Goal: Use online tool/utility: Utilize a website feature to perform a specific function

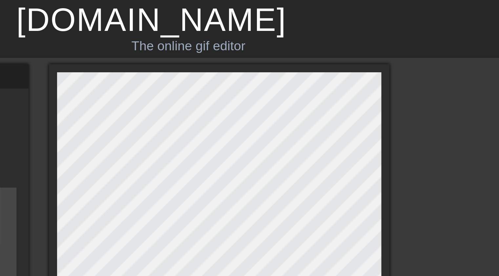
scroll to position [0, 166]
click at [278, 18] on div "The online gif editor" at bounding box center [265, 19] width 190 height 8
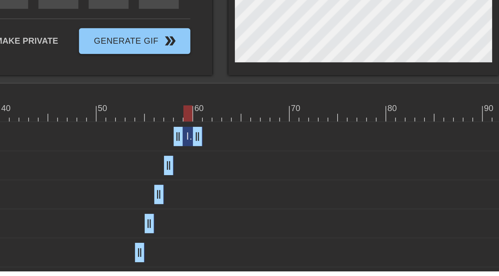
scroll to position [94, 0]
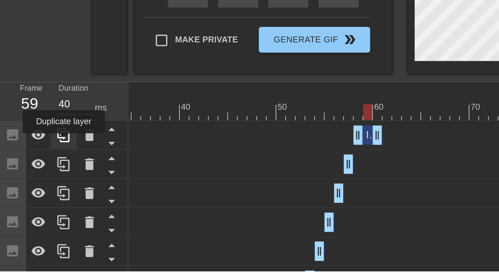
click at [32, 209] on icon at bounding box center [33, 206] width 8 height 8
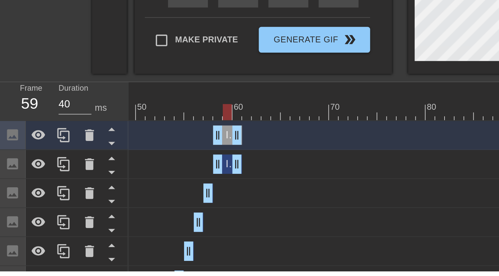
scroll to position [0, 241]
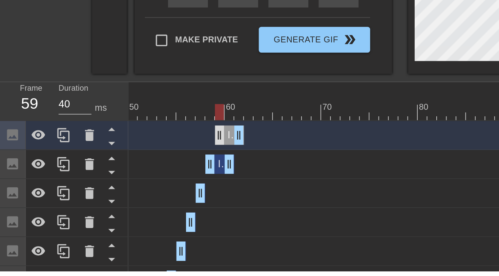
drag, startPoint x: 112, startPoint y: 202, endPoint x: 115, endPoint y: 203, distance: 3.3
click at [115, 203] on div "Image drag_handle drag_handle" at bounding box center [117, 206] width 15 height 10
drag, startPoint x: 118, startPoint y: 223, endPoint x: 109, endPoint y: 222, distance: 8.9
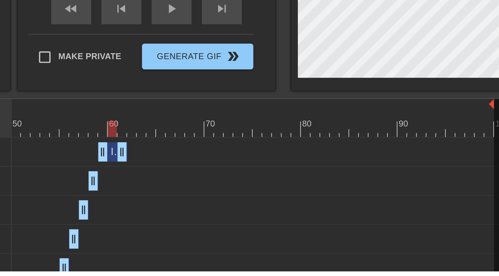
scroll to position [85, 0]
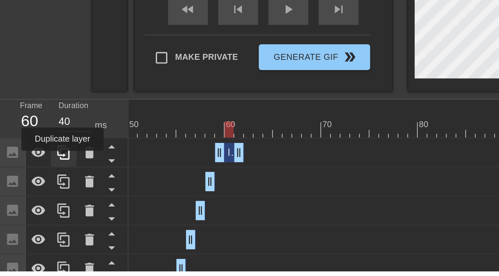
click at [32, 218] on icon at bounding box center [33, 215] width 8 height 8
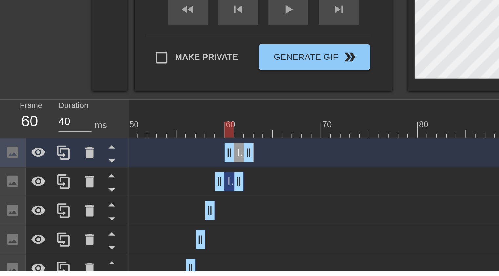
drag, startPoint x: 116, startPoint y: 214, endPoint x: 121, endPoint y: 214, distance: 4.9
click at [121, 214] on div "Image drag_handle drag_handle" at bounding box center [121, 215] width 15 height 10
drag, startPoint x: 123, startPoint y: 228, endPoint x: 115, endPoint y: 228, distance: 8.5
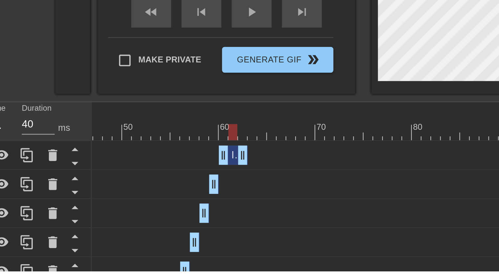
scroll to position [93, 5]
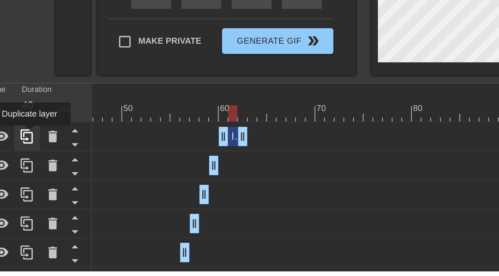
click at [29, 206] on icon at bounding box center [28, 207] width 8 height 8
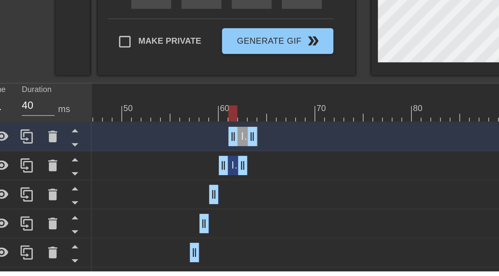
drag, startPoint x: 132, startPoint y: 209, endPoint x: 136, endPoint y: 208, distance: 4.3
click at [136, 208] on div "Image drag_handle drag_handle" at bounding box center [138, 207] width 15 height 10
drag, startPoint x: 138, startPoint y: 220, endPoint x: 130, endPoint y: 220, distance: 7.9
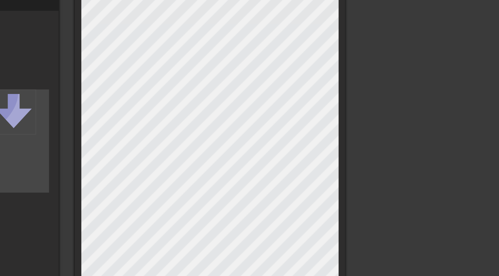
scroll to position [30, 5]
click at [339, 89] on div at bounding box center [272, 117] width 138 height 243
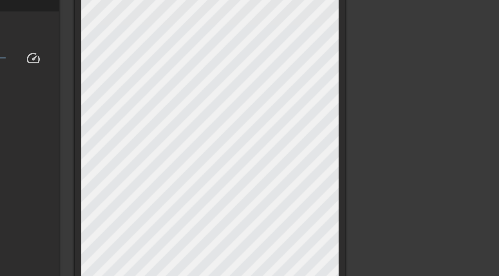
click at [340, 81] on div at bounding box center [272, 117] width 138 height 243
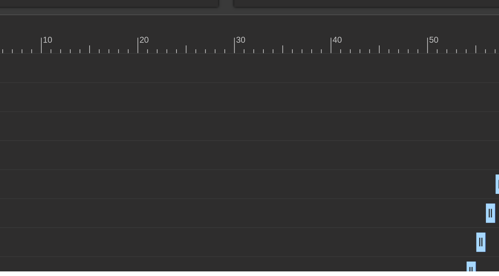
scroll to position [128, 0]
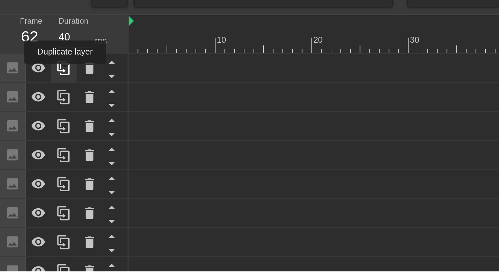
click at [33, 175] on icon at bounding box center [33, 172] width 8 height 8
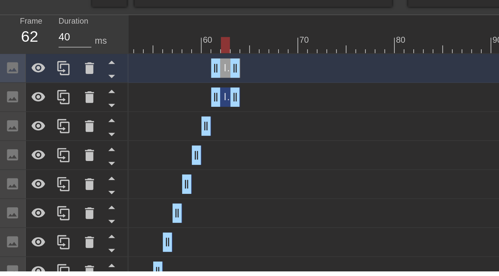
scroll to position [0, 253]
click at [117, 170] on div "Image drag_handle drag_handle" at bounding box center [120, 172] width 15 height 10
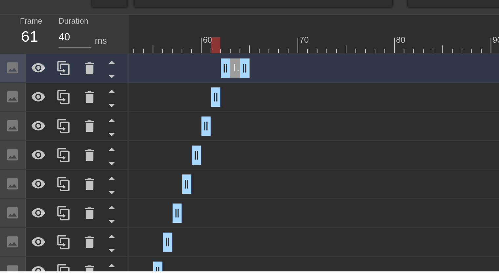
drag, startPoint x: 119, startPoint y: 189, endPoint x: 110, endPoint y: 188, distance: 9.5
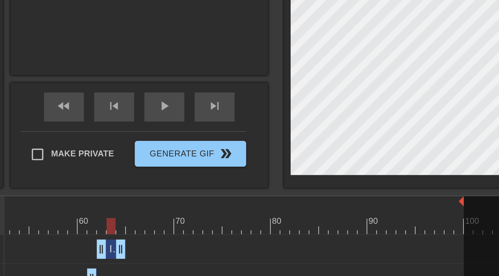
scroll to position [102, 0]
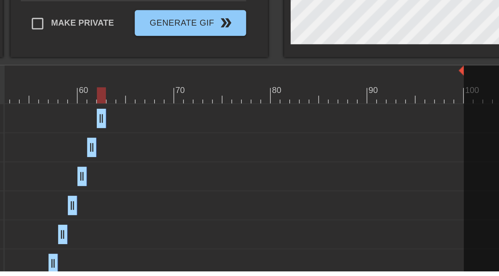
drag, startPoint x: 125, startPoint y: 199, endPoint x: 117, endPoint y: 198, distance: 8.6
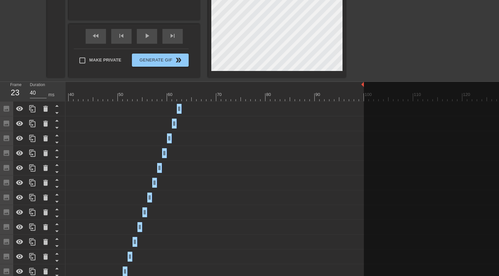
scroll to position [0, 211]
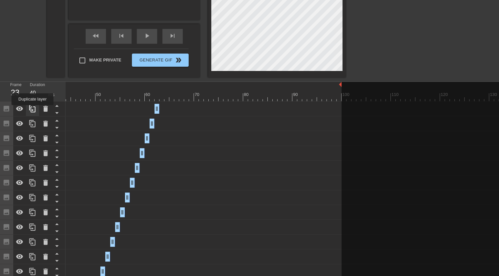
click at [32, 110] on icon at bounding box center [32, 108] width 6 height 7
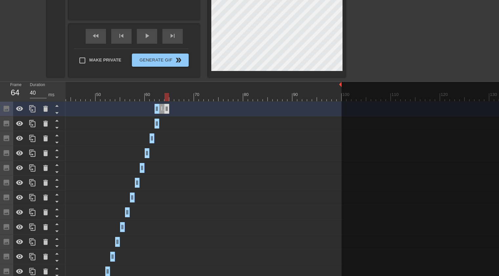
drag, startPoint x: 157, startPoint y: 109, endPoint x: 167, endPoint y: 109, distance: 9.2
drag, startPoint x: 161, startPoint y: 108, endPoint x: 207, endPoint y: 105, distance: 46.0
click at [207, 105] on div "Image drag_handle drag_handle" at bounding box center [206, 109] width 15 height 10
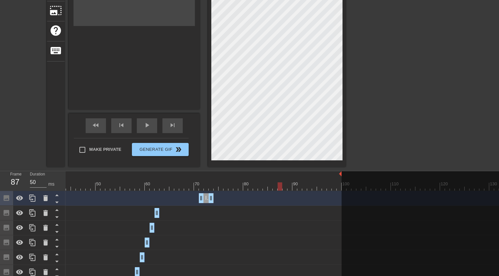
scroll to position [104, 0]
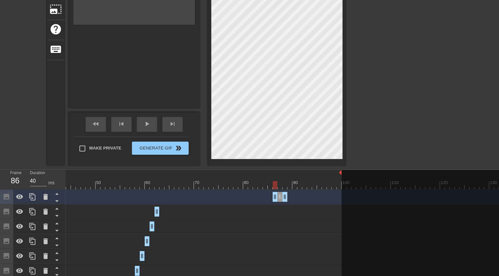
drag, startPoint x: 205, startPoint y: 198, endPoint x: 279, endPoint y: 188, distance: 75.1
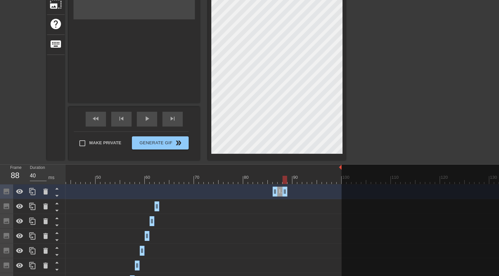
scroll to position [85, 0]
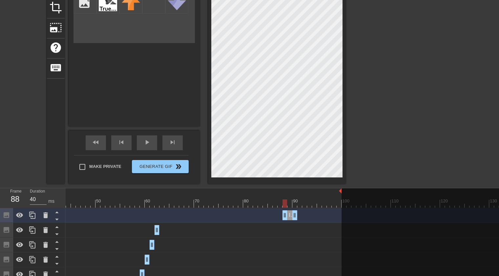
drag, startPoint x: 279, startPoint y: 217, endPoint x: 289, endPoint y: 214, distance: 10.5
click at [289, 214] on div "Image drag_handle drag_handle" at bounding box center [289, 215] width 15 height 10
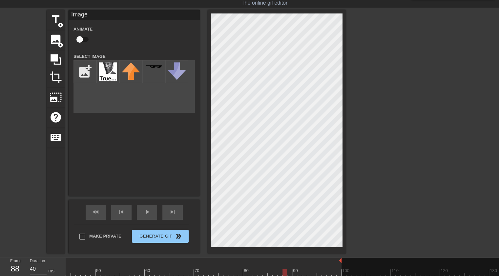
scroll to position [13, 0]
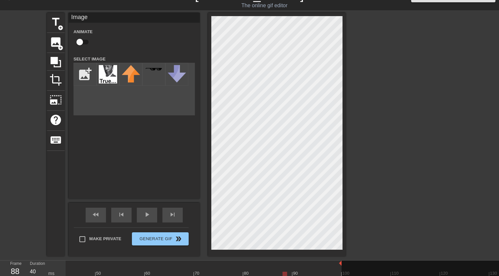
click at [379, 38] on div at bounding box center [403, 111] width 98 height 197
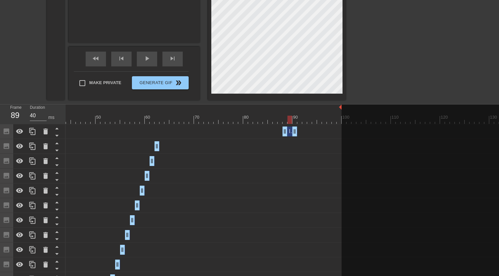
scroll to position [169, 0]
click at [34, 130] on icon at bounding box center [33, 131] width 8 height 8
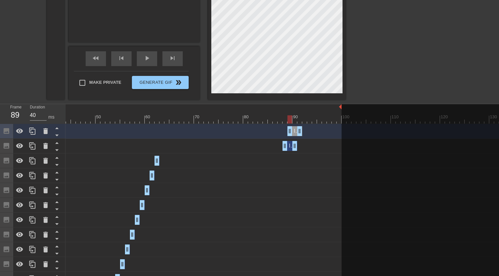
drag, startPoint x: 290, startPoint y: 129, endPoint x: 294, endPoint y: 129, distance: 4.3
click at [294, 129] on div "Image drag_handle drag_handle" at bounding box center [294, 131] width 15 height 10
drag, startPoint x: 295, startPoint y: 144, endPoint x: 286, endPoint y: 145, distance: 9.6
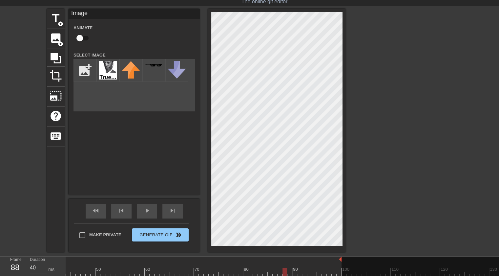
scroll to position [16, 0]
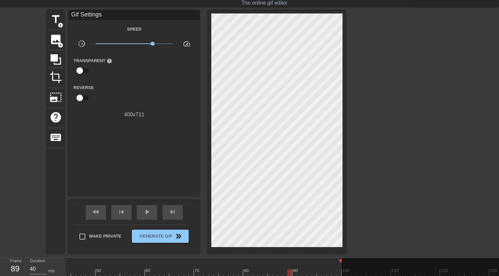
click at [357, 59] on div at bounding box center [403, 108] width 98 height 197
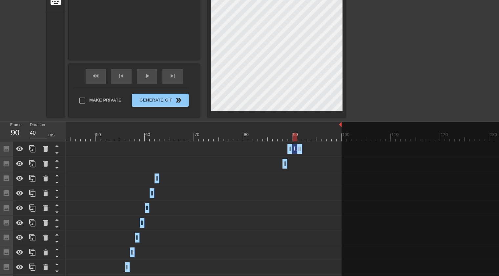
scroll to position [156, 0]
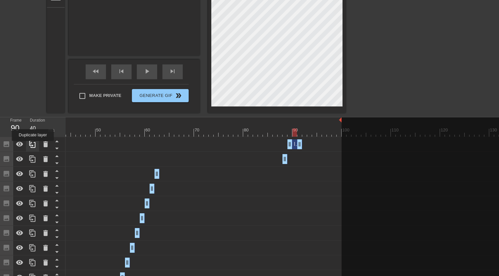
click at [33, 145] on icon at bounding box center [33, 144] width 8 height 8
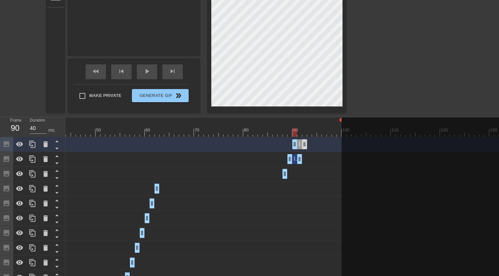
click at [297, 145] on div "Image drag_handle drag_handle" at bounding box center [299, 144] width 15 height 10
drag, startPoint x: 299, startPoint y: 160, endPoint x: 290, endPoint y: 158, distance: 9.3
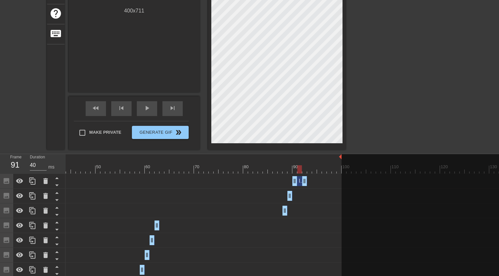
scroll to position [119, 0]
click at [32, 181] on icon at bounding box center [33, 181] width 8 height 8
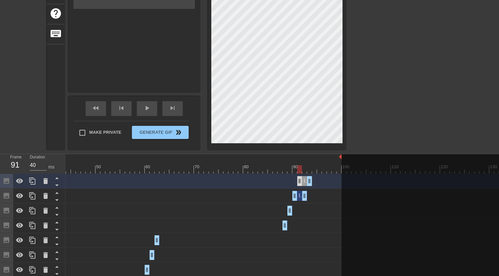
click at [302, 181] on div "Image drag_handle drag_handle" at bounding box center [304, 181] width 15 height 10
drag, startPoint x: 304, startPoint y: 195, endPoint x: 294, endPoint y: 191, distance: 10.4
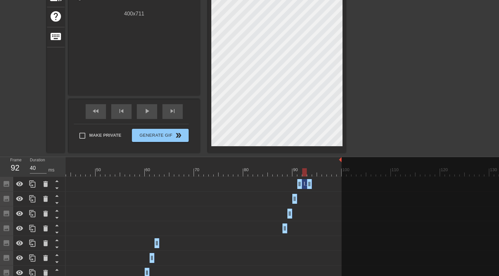
scroll to position [120, 0]
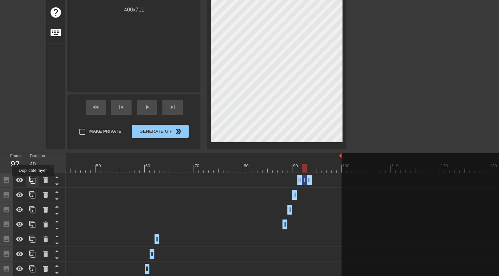
click at [33, 181] on icon at bounding box center [32, 179] width 6 height 7
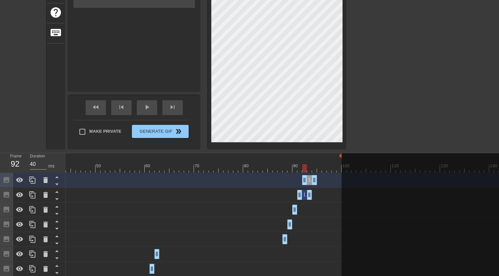
drag, startPoint x: 304, startPoint y: 180, endPoint x: 308, endPoint y: 179, distance: 4.6
click at [308, 179] on div "Image drag_handle drag_handle" at bounding box center [309, 180] width 15 height 10
drag, startPoint x: 308, startPoint y: 194, endPoint x: 299, endPoint y: 193, distance: 9.2
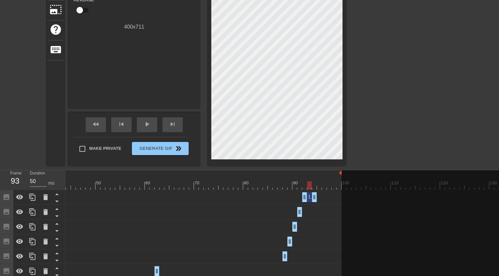
scroll to position [105, 0]
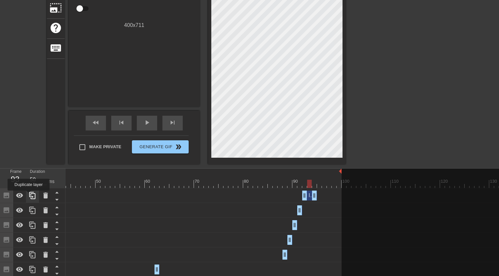
click at [29, 195] on icon at bounding box center [33, 195] width 8 height 8
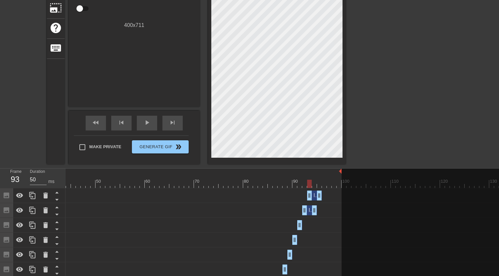
drag, startPoint x: 310, startPoint y: 196, endPoint x: 313, endPoint y: 196, distance: 3.7
click at [313, 196] on div "Image drag_handle drag_handle" at bounding box center [314, 195] width 15 height 10
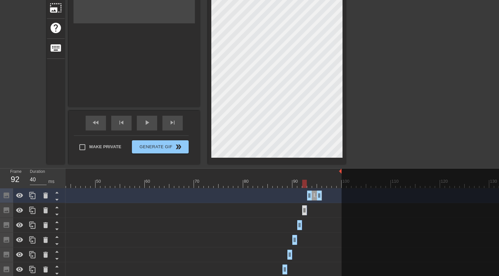
drag, startPoint x: 314, startPoint y: 208, endPoint x: 305, endPoint y: 207, distance: 8.2
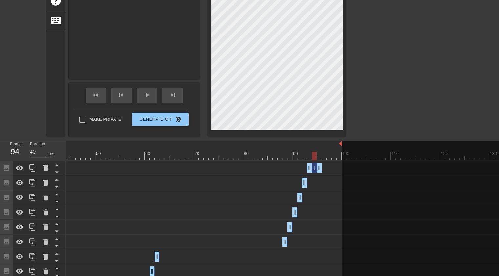
scroll to position [139, 0]
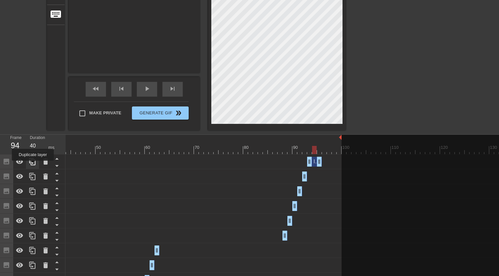
click at [33, 165] on icon at bounding box center [32, 161] width 6 height 7
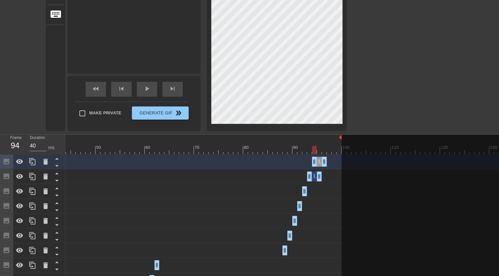
drag, startPoint x: 314, startPoint y: 162, endPoint x: 319, endPoint y: 163, distance: 5.3
click at [319, 163] on div "Image drag_handle drag_handle" at bounding box center [319, 161] width 15 height 10
drag, startPoint x: 318, startPoint y: 176, endPoint x: 307, endPoint y: 176, distance: 10.2
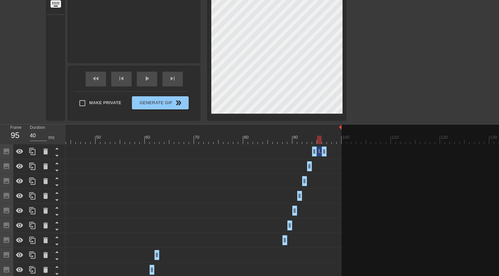
scroll to position [151, 0]
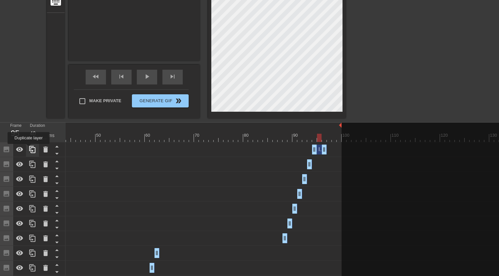
click at [29, 148] on icon at bounding box center [33, 149] width 8 height 8
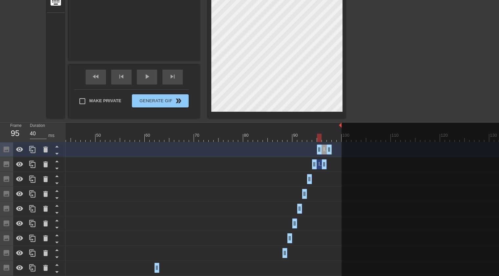
drag, startPoint x: 319, startPoint y: 151, endPoint x: 323, endPoint y: 151, distance: 4.3
click at [323, 151] on div "Image drag_handle drag_handle" at bounding box center [324, 149] width 15 height 10
drag, startPoint x: 324, startPoint y: 165, endPoint x: 316, endPoint y: 165, distance: 8.2
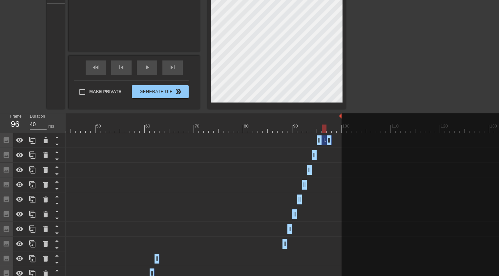
scroll to position [160, 0]
click at [30, 140] on icon at bounding box center [33, 140] width 8 height 8
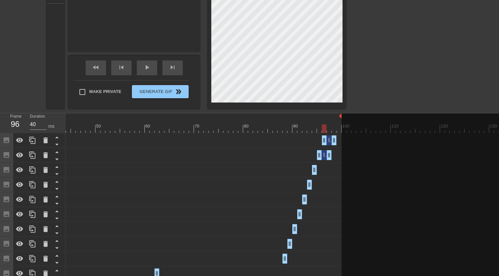
drag, startPoint x: 324, startPoint y: 140, endPoint x: 328, endPoint y: 140, distance: 3.9
click at [328, 140] on div "Image drag_handle drag_handle" at bounding box center [329, 140] width 15 height 10
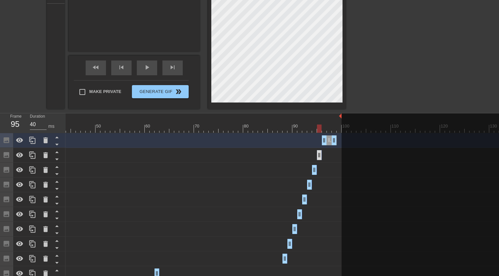
drag, startPoint x: 330, startPoint y: 155, endPoint x: 321, endPoint y: 155, distance: 9.2
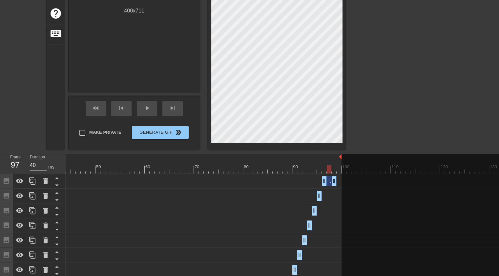
scroll to position [119, 0]
click at [37, 177] on div at bounding box center [32, 181] width 13 height 14
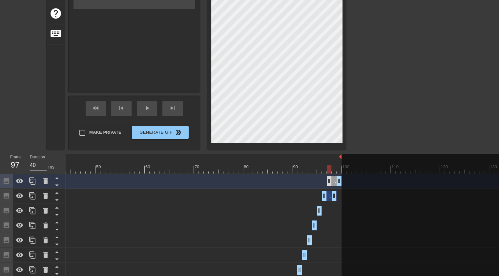
drag, startPoint x: 327, startPoint y: 177, endPoint x: 331, endPoint y: 177, distance: 3.9
click at [331, 177] on div "Image drag_handle drag_handle" at bounding box center [334, 181] width 15 height 10
drag, startPoint x: 334, startPoint y: 198, endPoint x: 326, endPoint y: 197, distance: 7.6
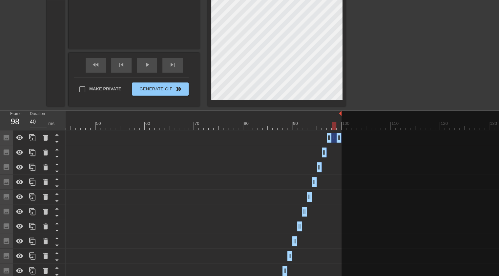
scroll to position [163, 0]
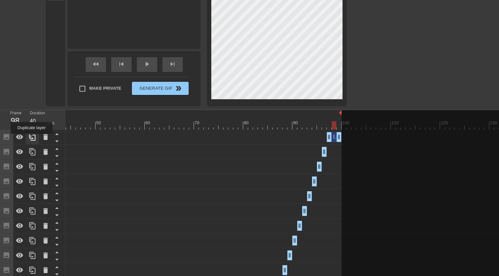
click at [31, 138] on icon at bounding box center [32, 136] width 6 height 7
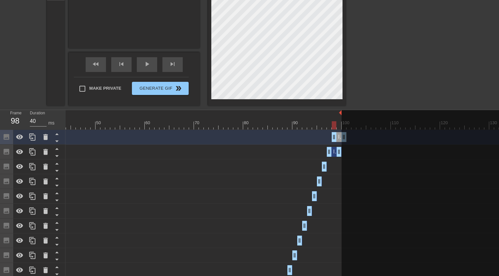
drag, startPoint x: 333, startPoint y: 136, endPoint x: 337, endPoint y: 136, distance: 3.6
click at [337, 136] on div "Image drag_handle drag_handle" at bounding box center [339, 137] width 15 height 10
drag, startPoint x: 339, startPoint y: 152, endPoint x: 328, endPoint y: 152, distance: 10.5
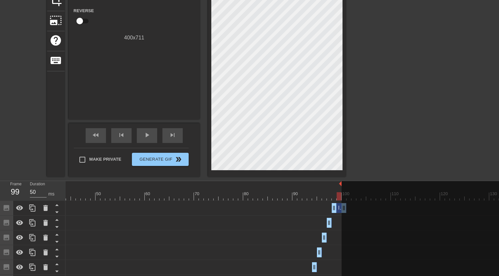
scroll to position [104, 0]
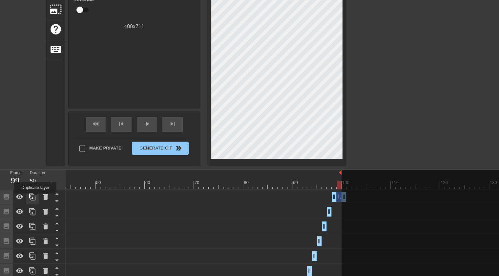
click at [34, 197] on icon at bounding box center [33, 197] width 8 height 8
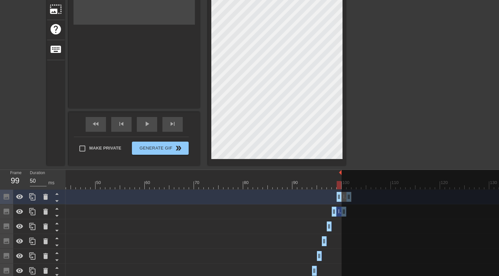
drag, startPoint x: 338, startPoint y: 197, endPoint x: 342, endPoint y: 197, distance: 3.9
drag, startPoint x: 340, startPoint y: 171, endPoint x: 344, endPoint y: 172, distance: 4.6
drag, startPoint x: 344, startPoint y: 213, endPoint x: 337, endPoint y: 212, distance: 7.9
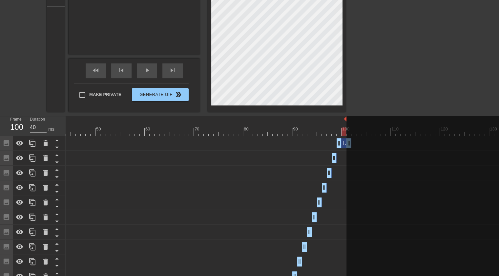
scroll to position [159, 0]
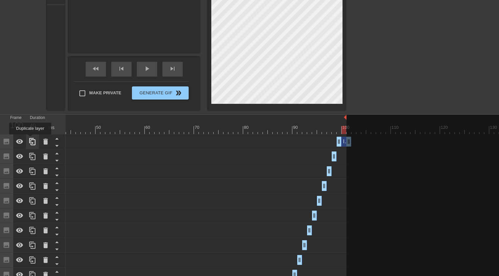
click at [30, 139] on icon at bounding box center [33, 141] width 8 height 8
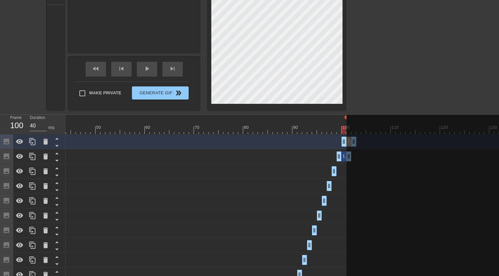
drag, startPoint x: 343, startPoint y: 140, endPoint x: 347, endPoint y: 139, distance: 4.4
drag, startPoint x: 348, startPoint y: 157, endPoint x: 342, endPoint y: 157, distance: 5.9
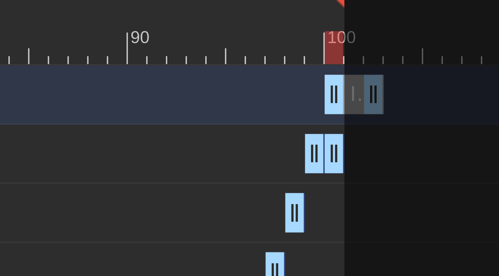
drag, startPoint x: 345, startPoint y: 155, endPoint x: 342, endPoint y: 154, distance: 3.4
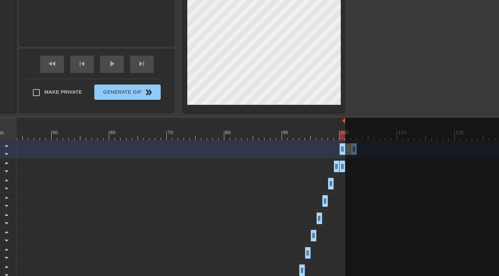
scroll to position [156, 0]
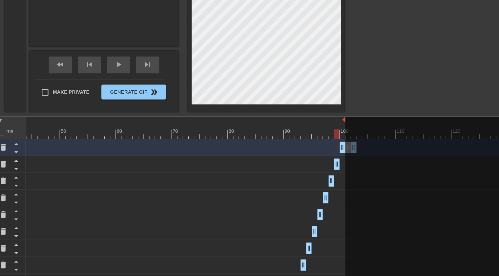
drag, startPoint x: 343, startPoint y: 160, endPoint x: 338, endPoint y: 159, distance: 5.3
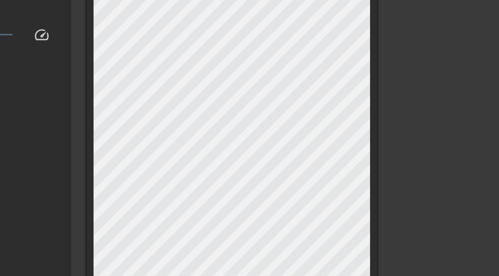
scroll to position [20, 0]
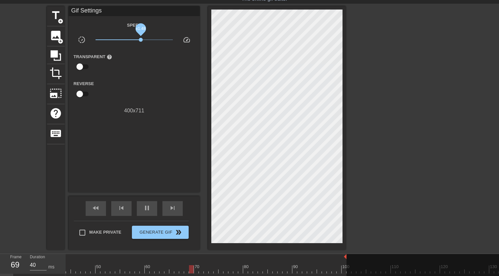
drag, startPoint x: 150, startPoint y: 40, endPoint x: 141, endPoint y: 40, distance: 9.5
click at [141, 40] on span "x1.48" at bounding box center [134, 40] width 78 height 8
click at [141, 40] on span "x1.46" at bounding box center [141, 40] width 4 height 4
click at [152, 95] on div "Reverse" at bounding box center [134, 89] width 131 height 21
click at [136, 40] on span "x1.00" at bounding box center [134, 40] width 78 height 8
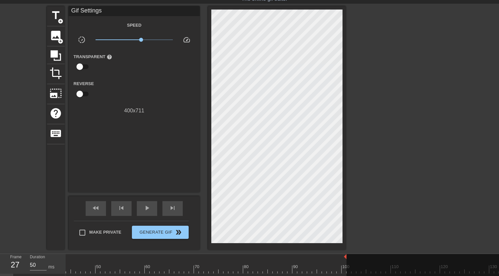
click at [168, 76] on div "Speed slow_motion_video x1.50 speed Transparent help Reverse 400 x 711" at bounding box center [133, 67] width 121 height 93
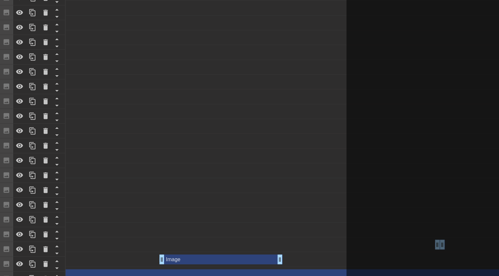
scroll to position [1115, 0]
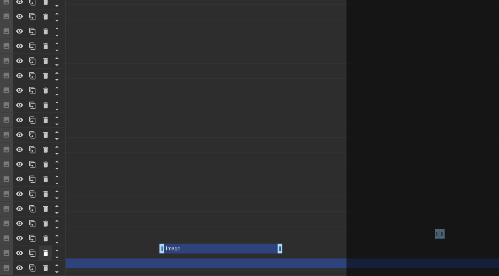
click at [45, 245] on div at bounding box center [45, 252] width 13 height 14
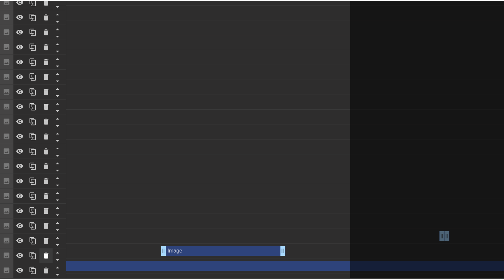
scroll to position [1110, 0]
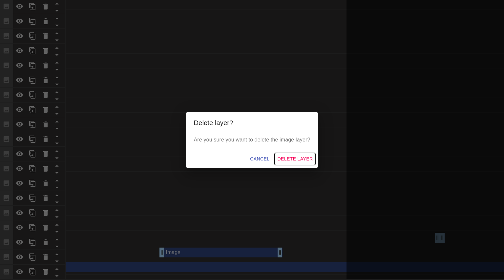
click at [290, 157] on span "Delete Layer" at bounding box center [294, 159] width 35 height 8
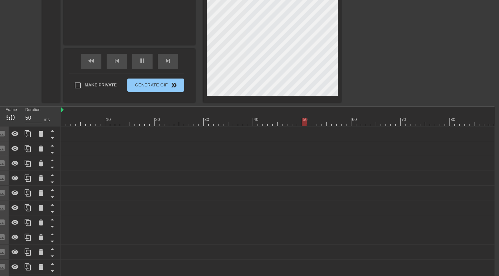
scroll to position [0, 5]
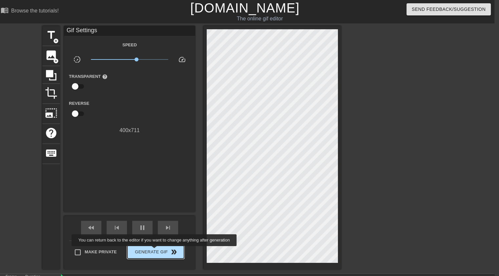
type input "40"
click at [155, 250] on span "Generate Gif double_arrow" at bounding box center [155, 252] width 51 height 8
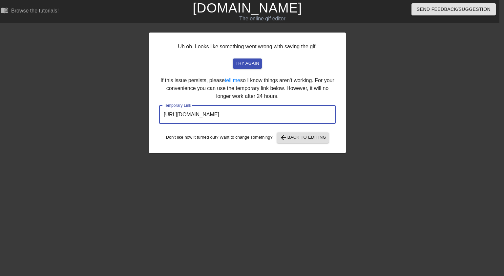
click at [238, 110] on input "[URL][DOMAIN_NAME]" at bounding box center [247, 114] width 176 height 18
